Goal: Task Accomplishment & Management: Complete application form

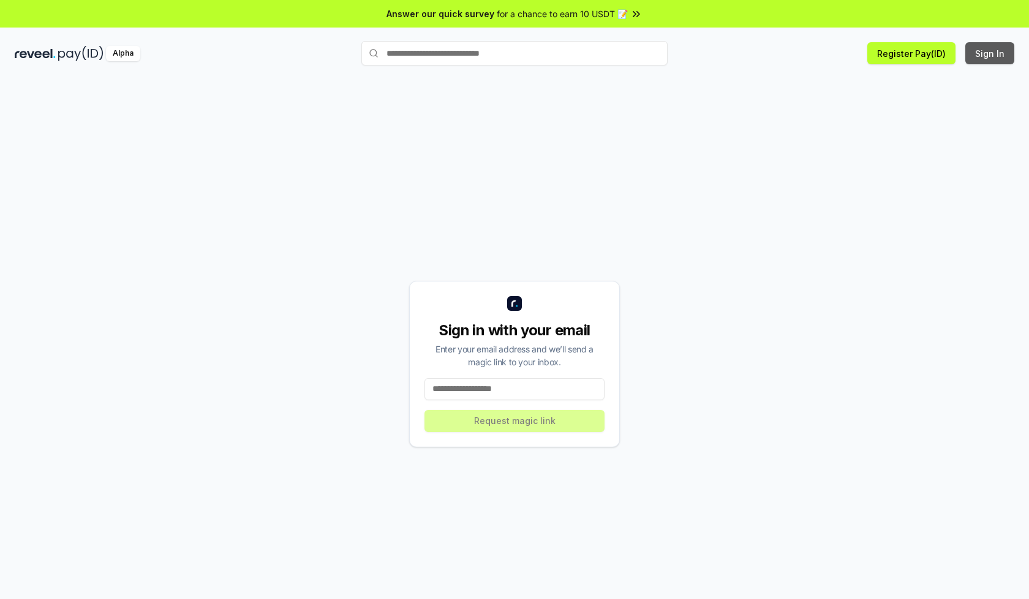
click at [990, 53] on button "Sign In" at bounding box center [989, 53] width 49 height 22
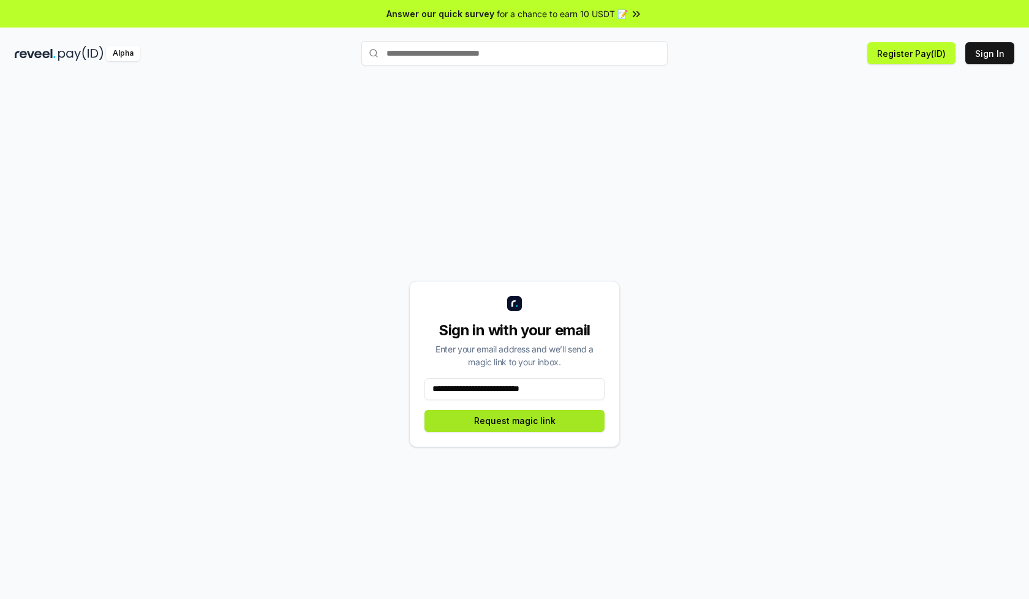
type input "**********"
click at [514, 421] on button "Request magic link" at bounding box center [514, 421] width 180 height 22
